Goal: Task Accomplishment & Management: Complete application form

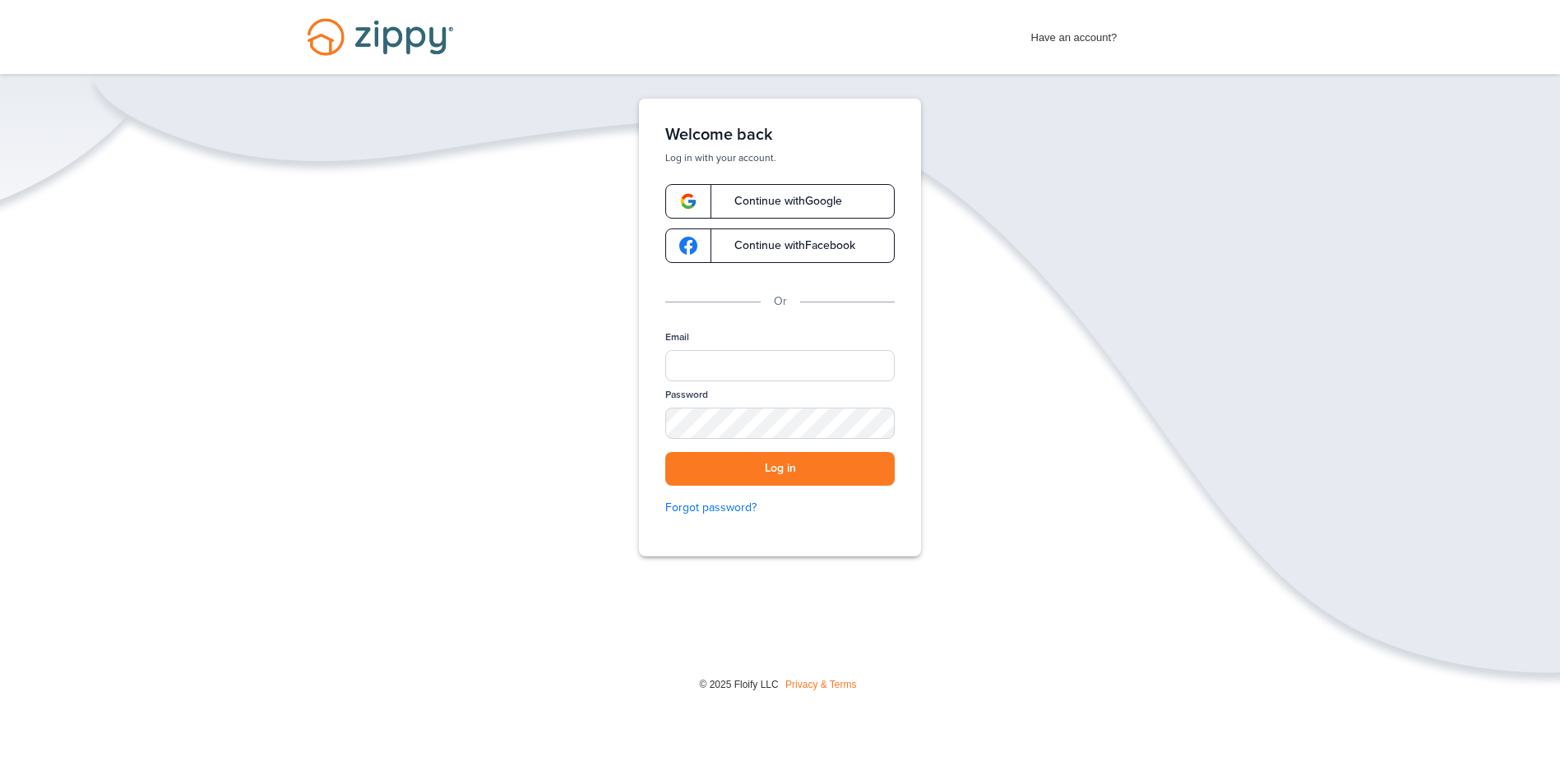
click at [765, 196] on span "Continue with Google" at bounding box center [780, 201] width 124 height 12
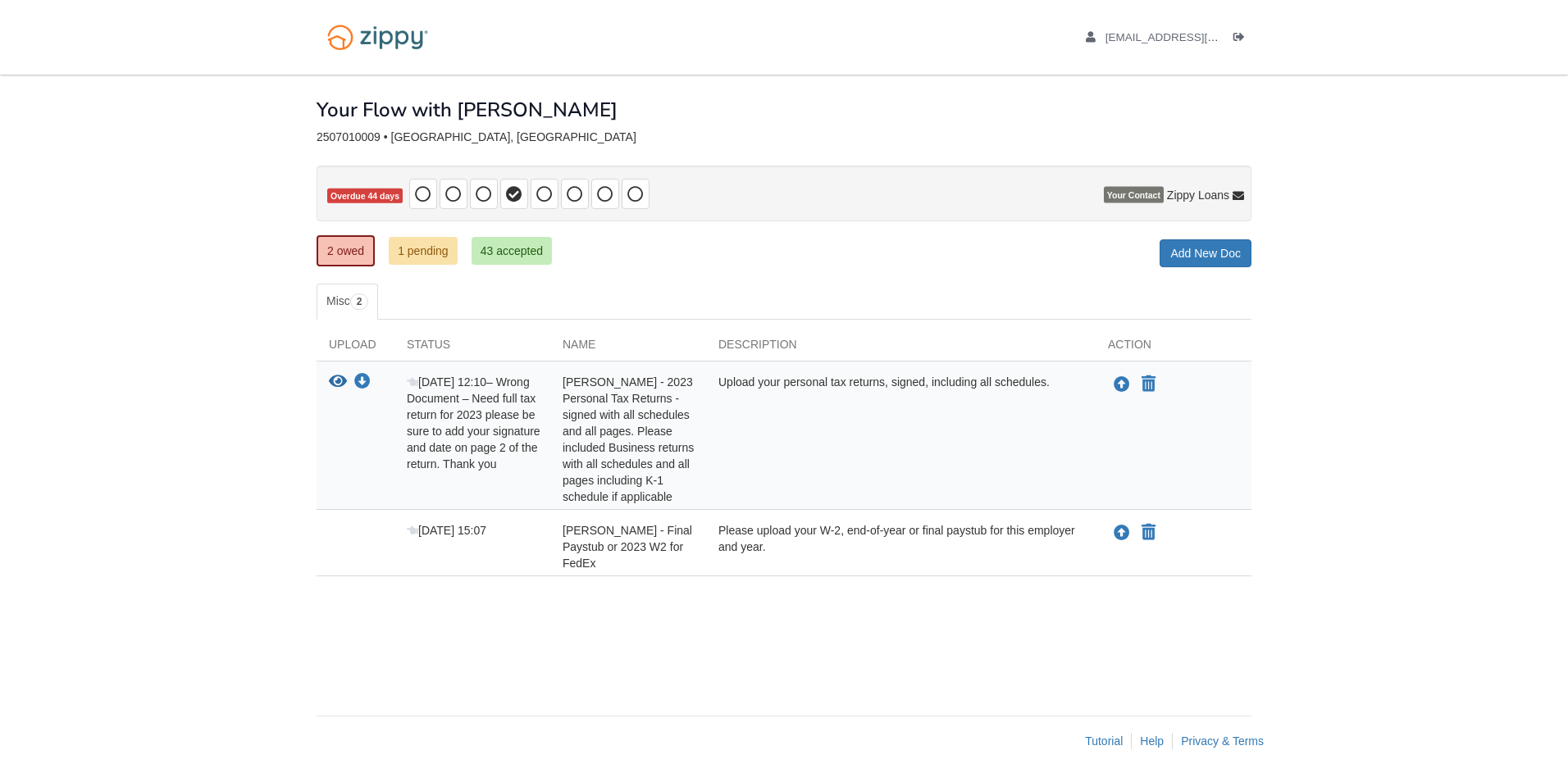
click at [606, 409] on span "[PERSON_NAME] - 2023 Personal Tax Returns - signed with all schedules and all p…" at bounding box center [629, 440] width 131 height 128
click at [1120, 386] on icon "Upload Eric - 2023 Personal Tax Returns - signed with all schedules and all pag…" at bounding box center [1122, 385] width 16 height 16
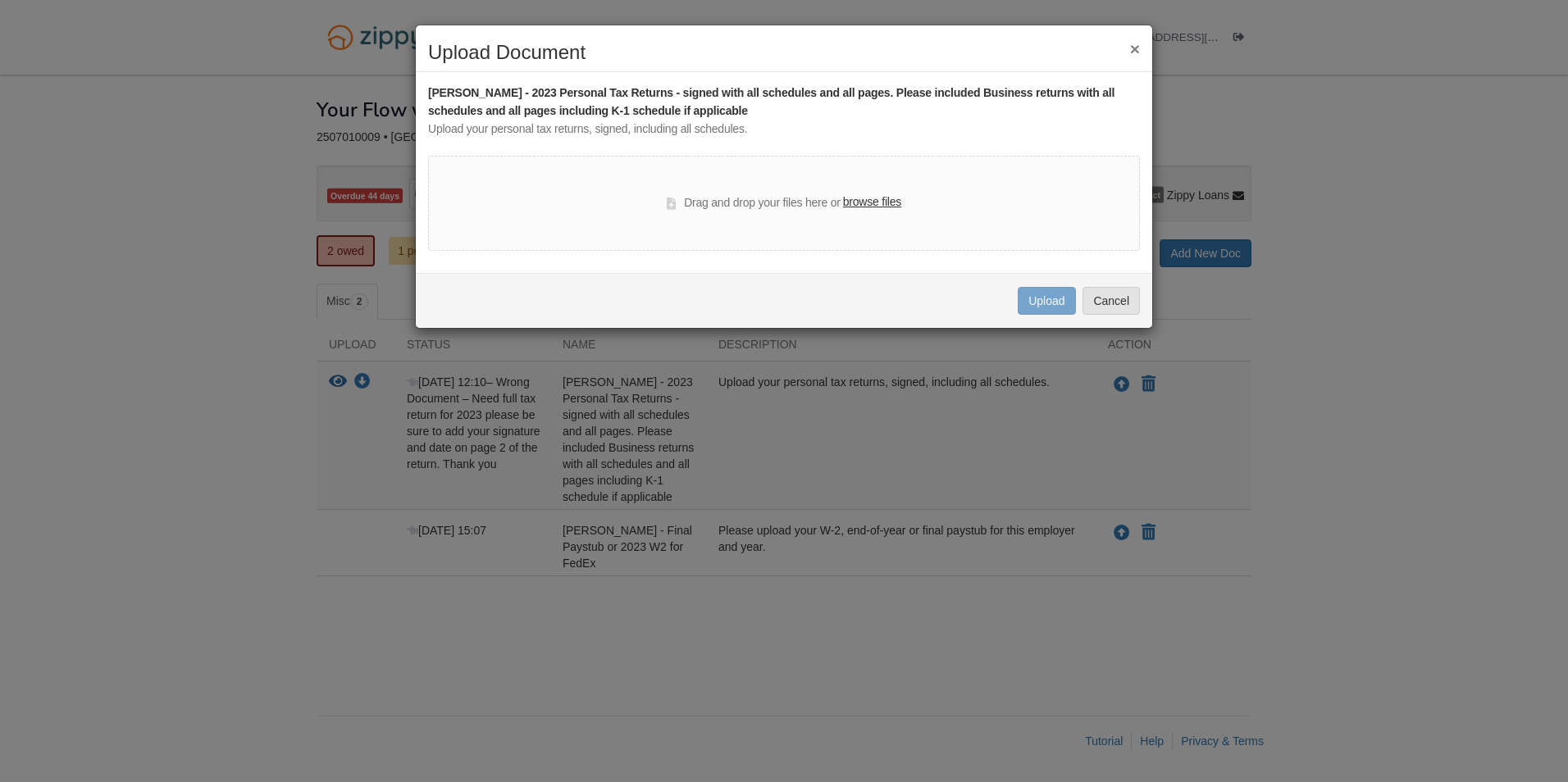
click at [881, 201] on label "browse files" at bounding box center [873, 202] width 59 height 18
click at [0, 0] on input "browse files" at bounding box center [0, 0] width 0 height 0
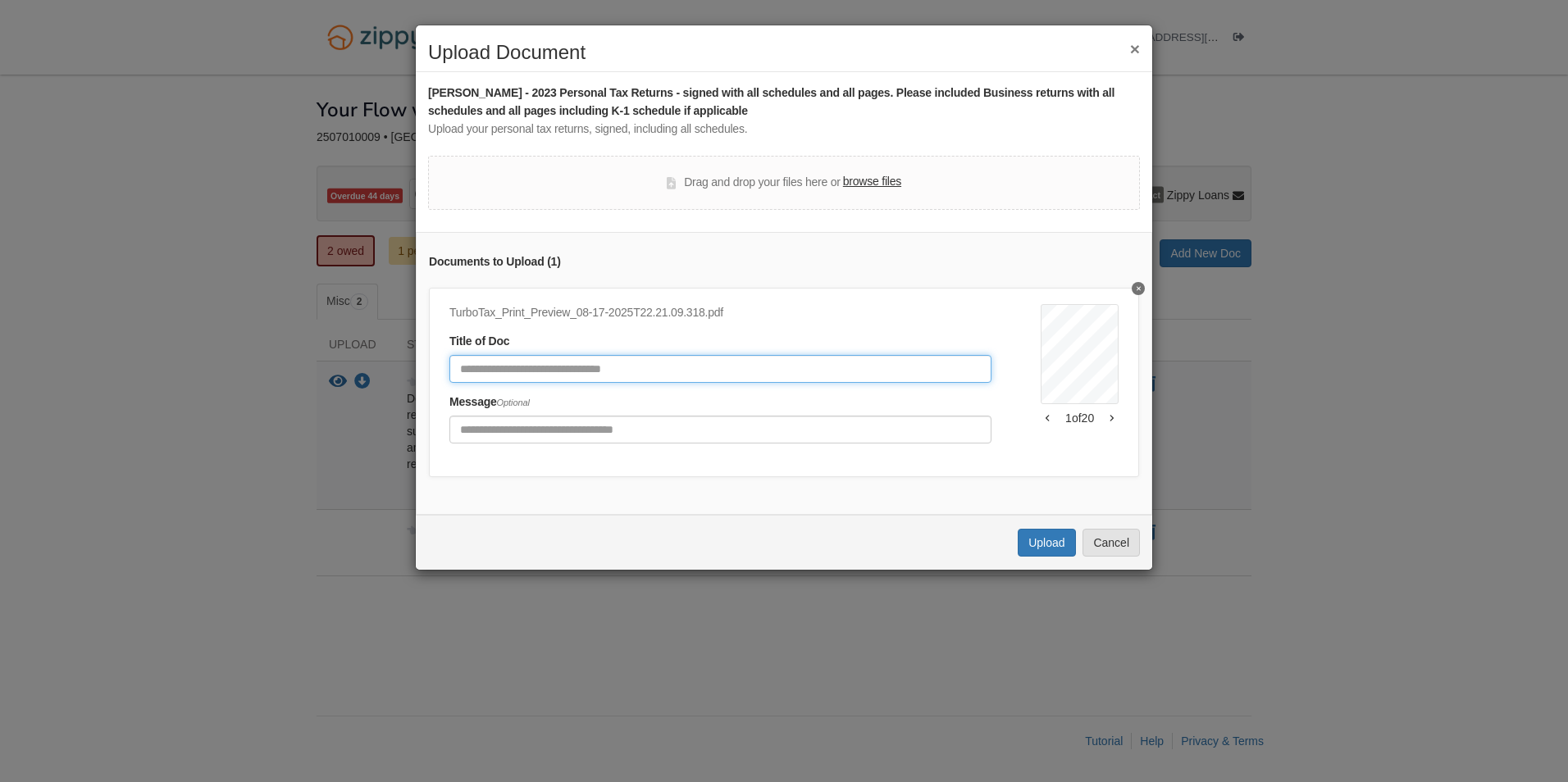
click at [666, 374] on input "Document Title" at bounding box center [720, 368] width 542 height 27
type input "**********"
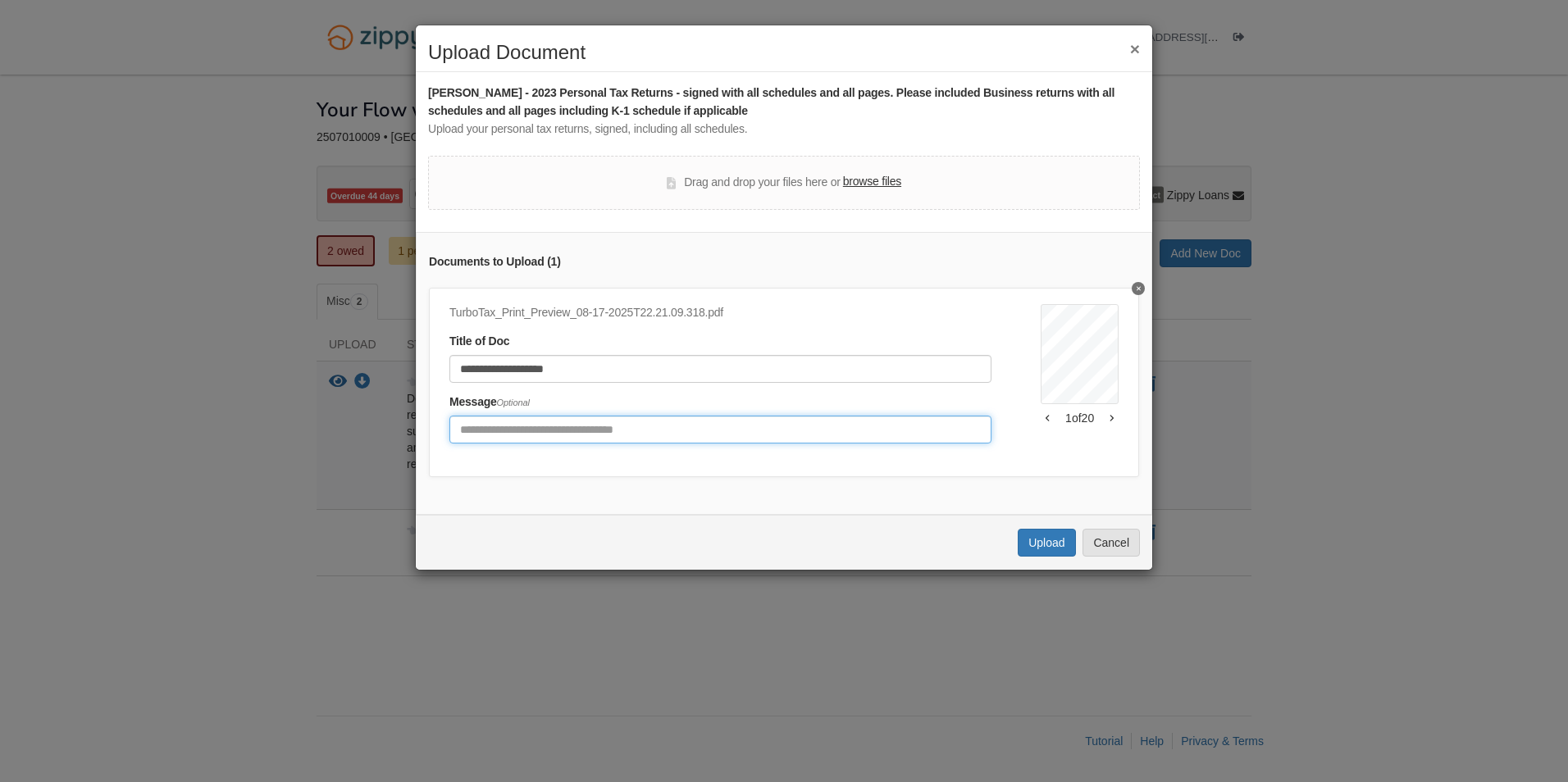
click at [622, 420] on input "Include any comments on this document" at bounding box center [720, 429] width 542 height 27
type input "*********"
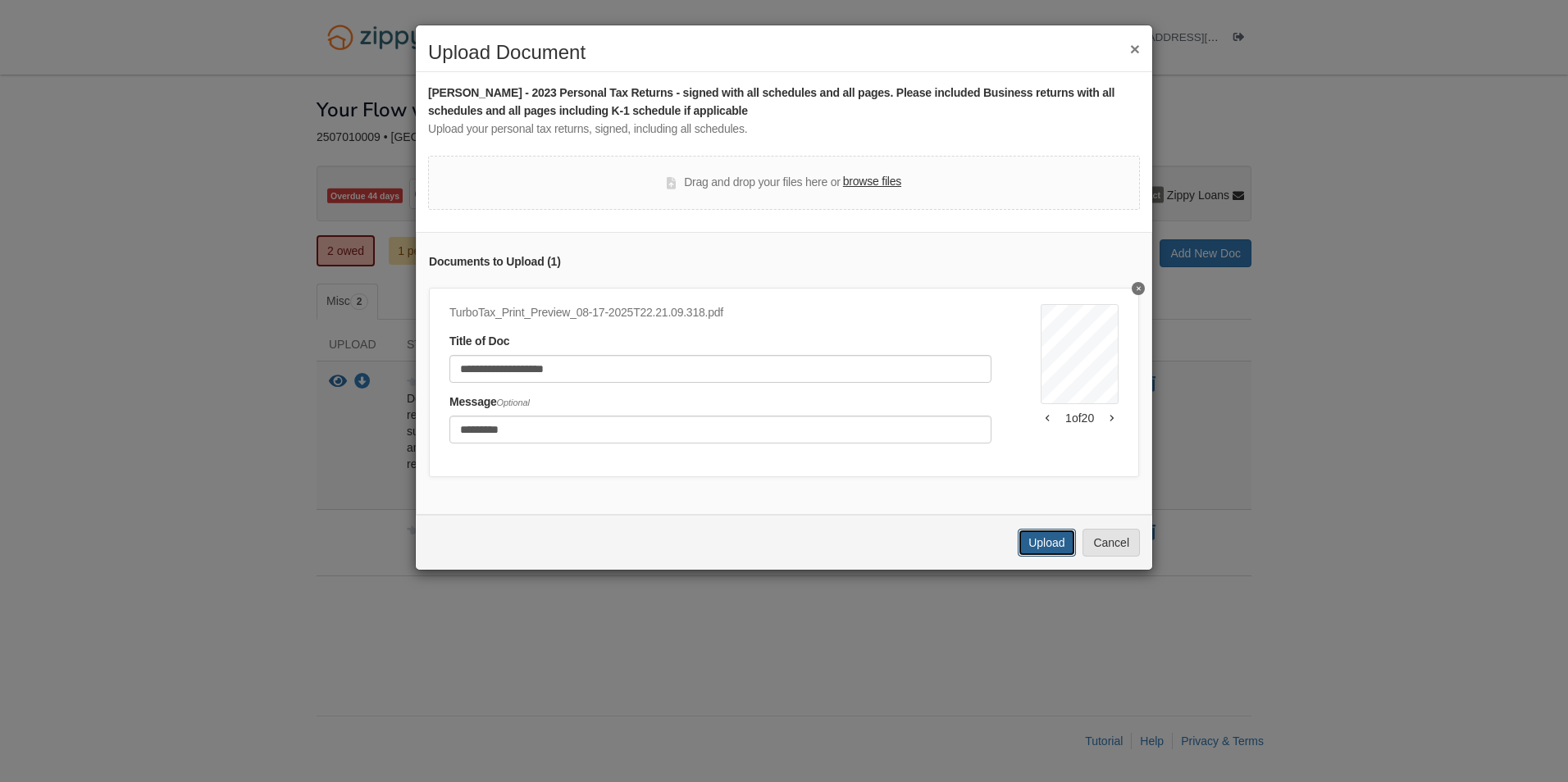
click at [1054, 555] on button "Upload" at bounding box center [1047, 543] width 58 height 27
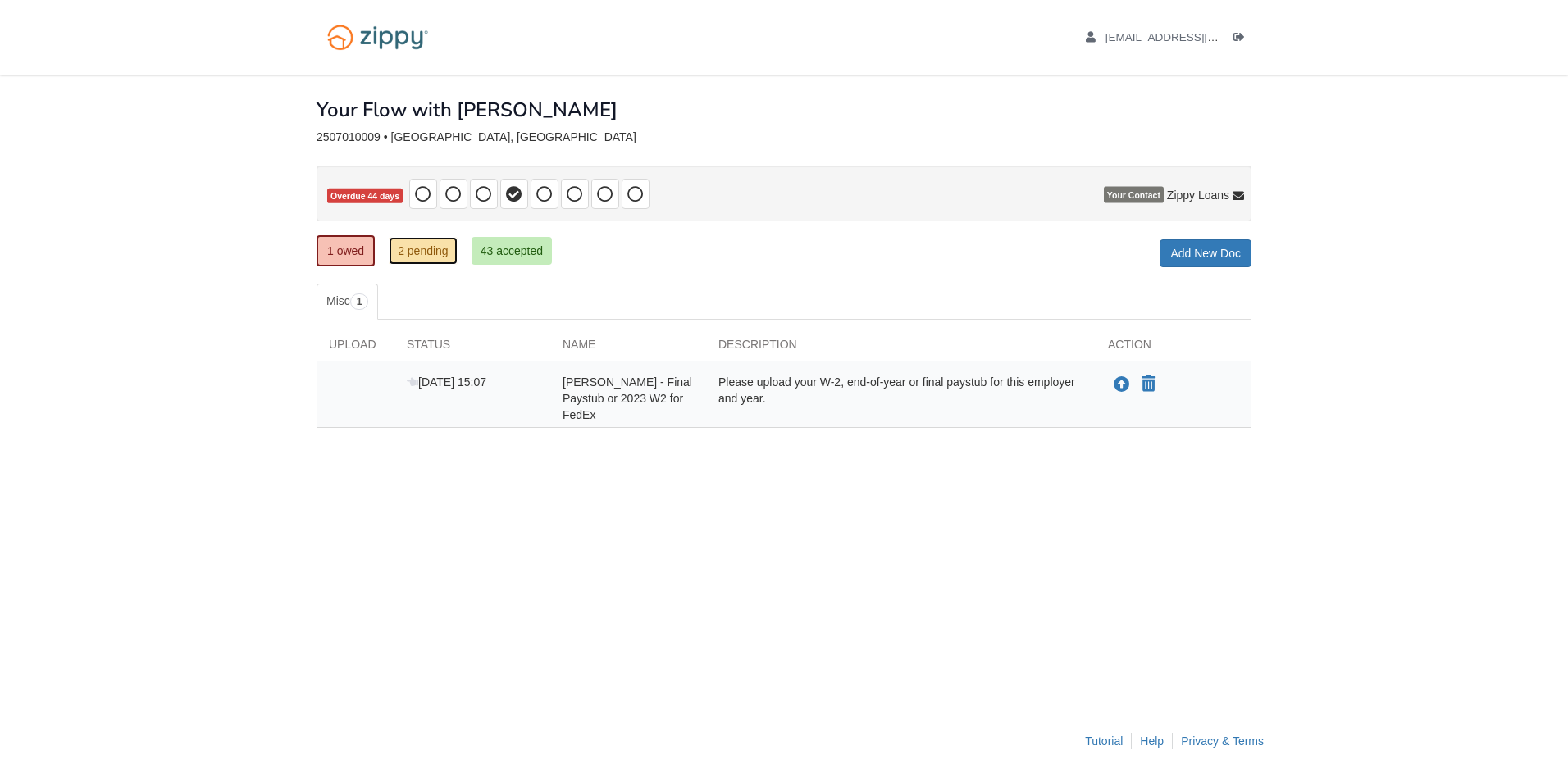
click at [438, 249] on link "2 pending" at bounding box center [423, 250] width 69 height 27
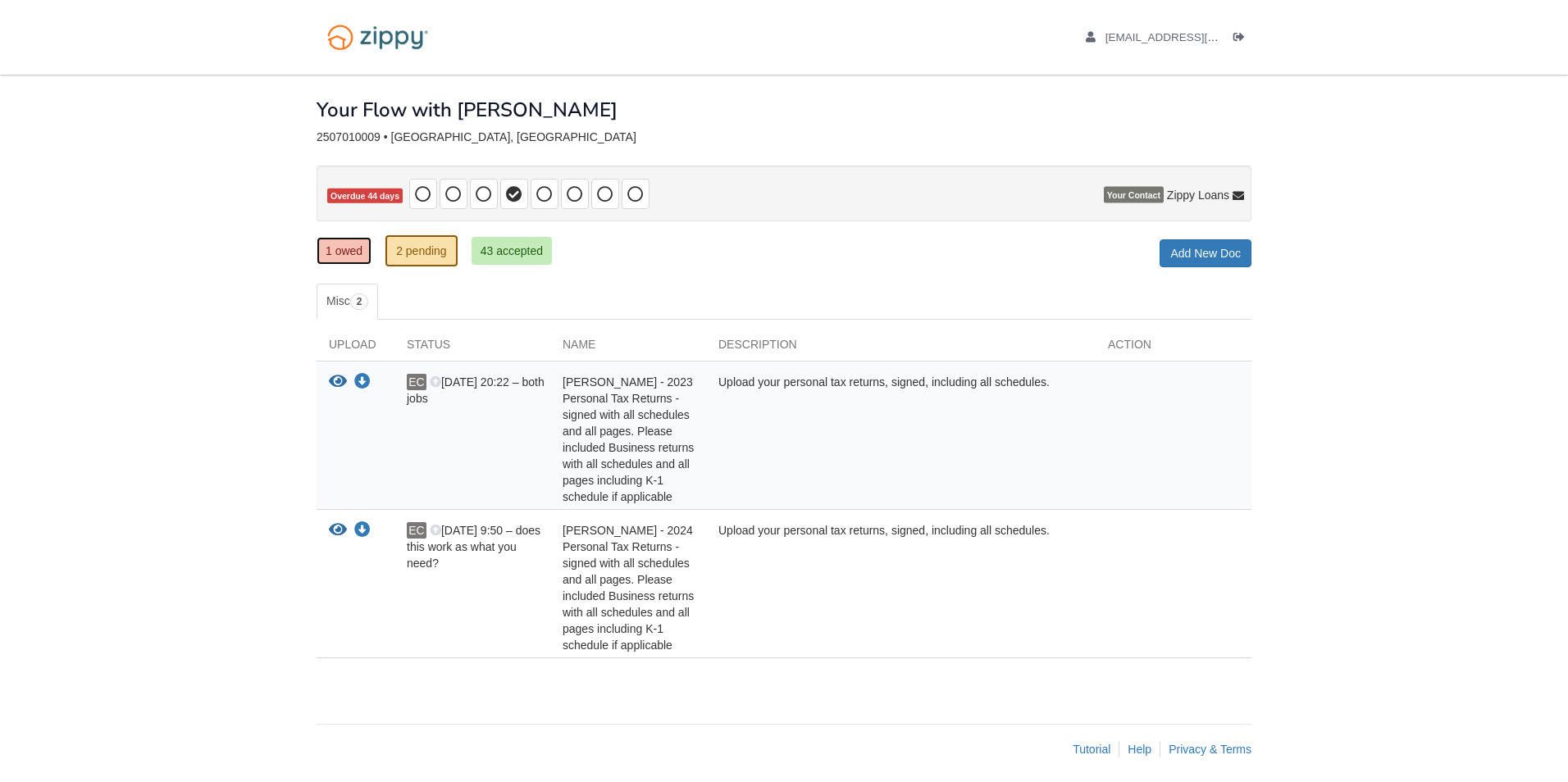
click at [344, 245] on link "1 owed" at bounding box center [344, 250] width 55 height 27
